Goal: Transaction & Acquisition: Purchase product/service

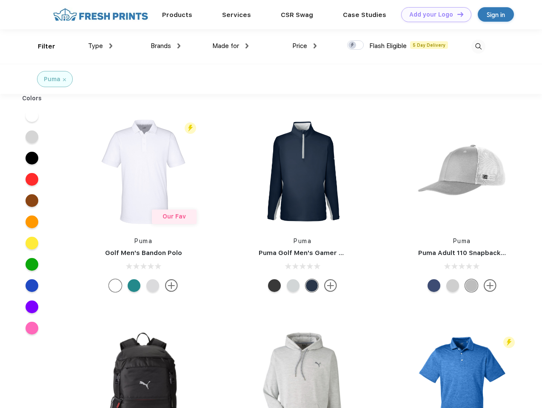
click at [433, 14] on link "Add your Logo Design Tool" at bounding box center [436, 14] width 70 height 15
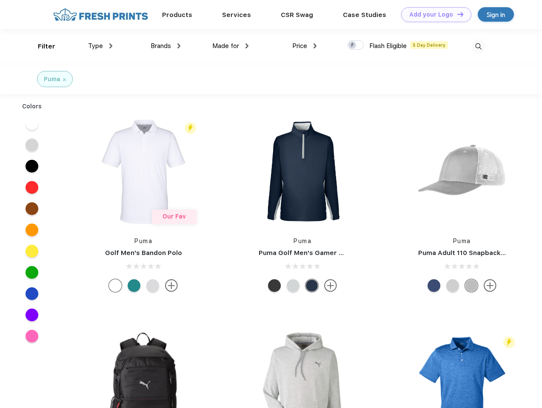
click at [0, 0] on div "Design Tool" at bounding box center [0, 0] width 0 height 0
click at [457, 14] on link "Add your Logo Design Tool" at bounding box center [436, 14] width 70 height 15
click at [41, 46] on div "Filter" at bounding box center [46, 47] width 17 height 10
click at [100, 46] on span "Type" at bounding box center [95, 46] width 15 height 8
click at [166, 46] on span "Brands" at bounding box center [161, 46] width 20 height 8
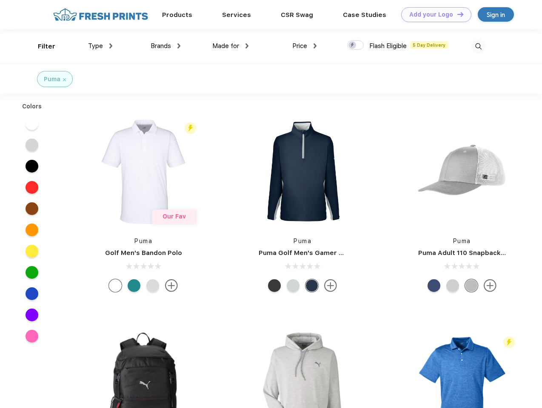
click at [231, 46] on span "Made for" at bounding box center [225, 46] width 27 height 8
click at [305, 46] on span "Price" at bounding box center [299, 46] width 15 height 8
click at [356, 46] on div at bounding box center [355, 44] width 17 height 9
click at [353, 46] on input "checkbox" at bounding box center [350, 43] width 6 height 6
click at [478, 46] on img at bounding box center [478, 47] width 14 height 14
